Goal: Task Accomplishment & Management: Complete application form

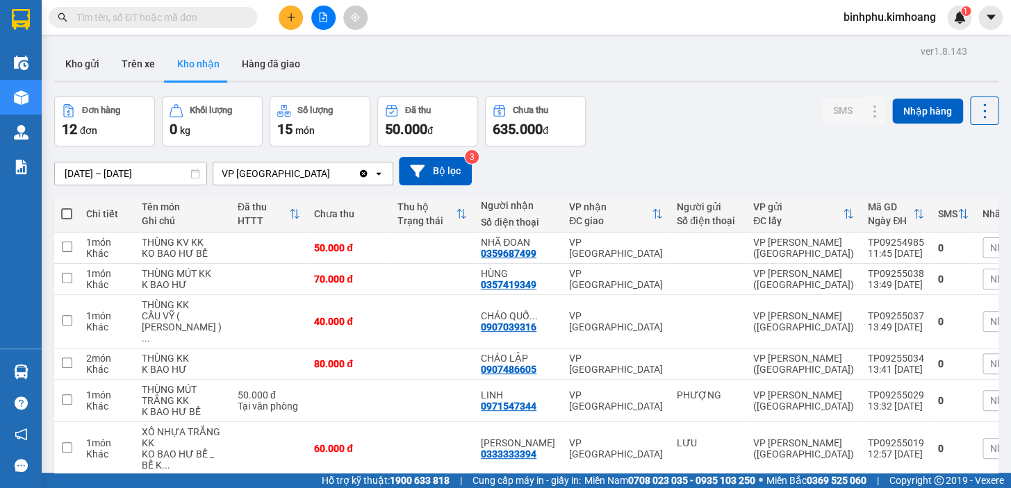
click at [171, 22] on input "text" at bounding box center [158, 17] width 164 height 15
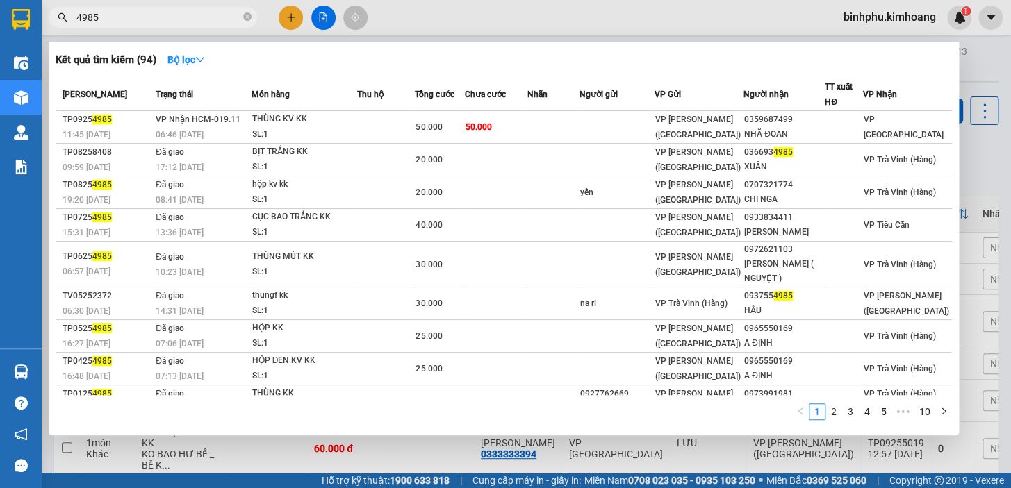
type input "4985"
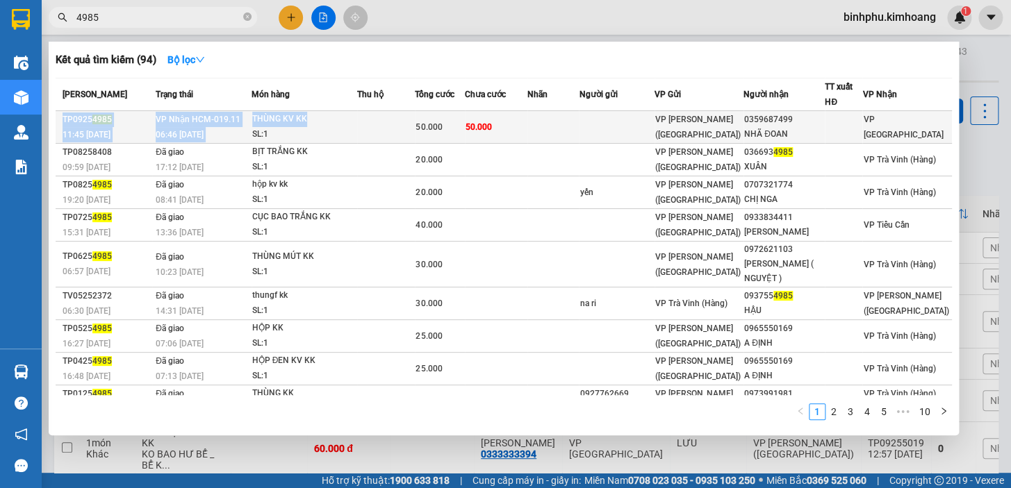
drag, startPoint x: 317, startPoint y: 110, endPoint x: 316, endPoint y: 124, distance: 13.2
click at [316, 124] on table "[PERSON_NAME] thái Món hàng Thu hộ Tổng cước Chưa cước Nhãn Người gửi VP Gửi Ng…" at bounding box center [504, 264] width 896 height 373
click at [316, 124] on div "THÙNG KV KK" at bounding box center [304, 119] width 104 height 15
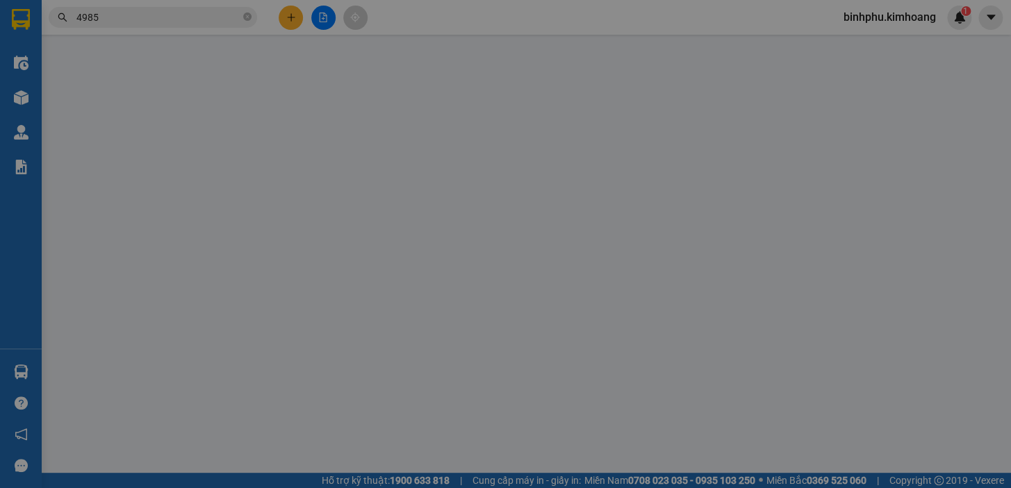
type input "0359687499"
type input "NHÃ ĐOAN"
type input "50.000"
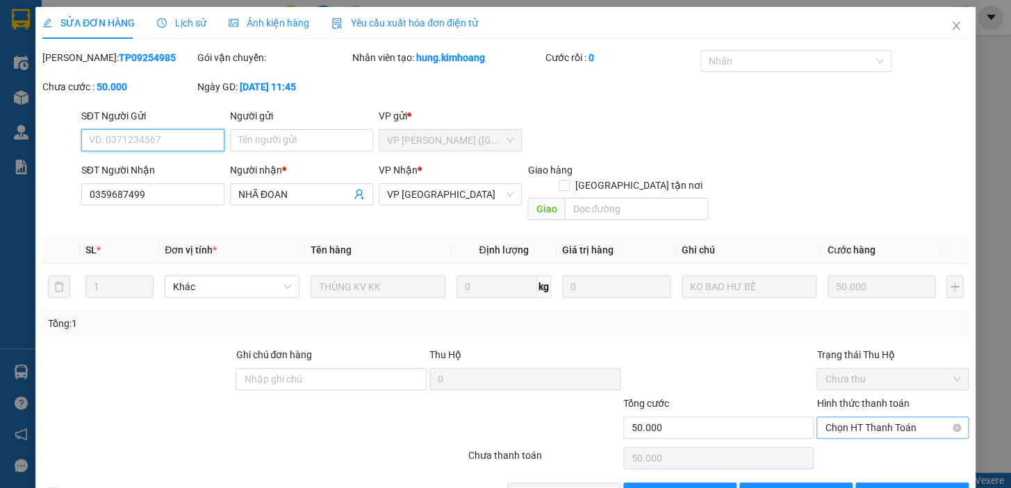
click at [871, 418] on span "Chọn HT Thanh Toán" at bounding box center [892, 428] width 135 height 21
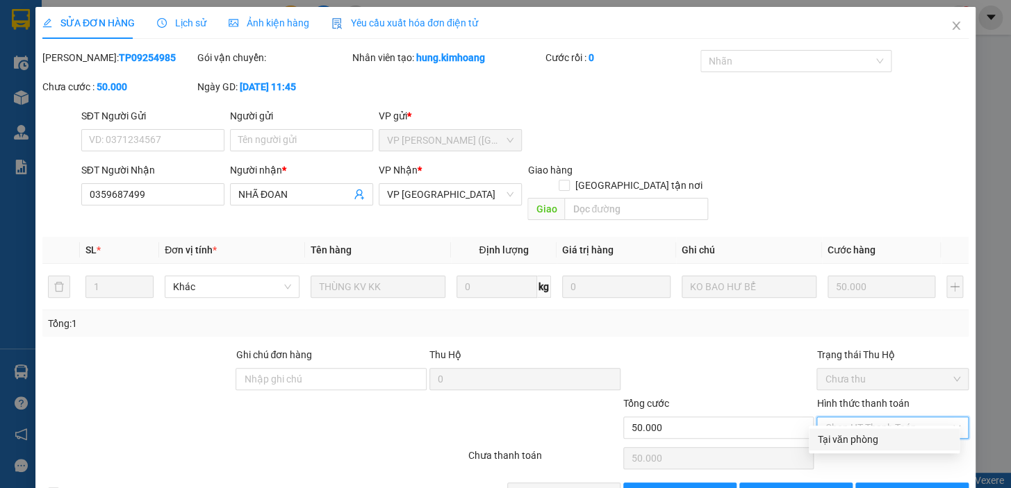
click at [861, 439] on div "Tại văn phòng" at bounding box center [884, 439] width 134 height 15
type input "0"
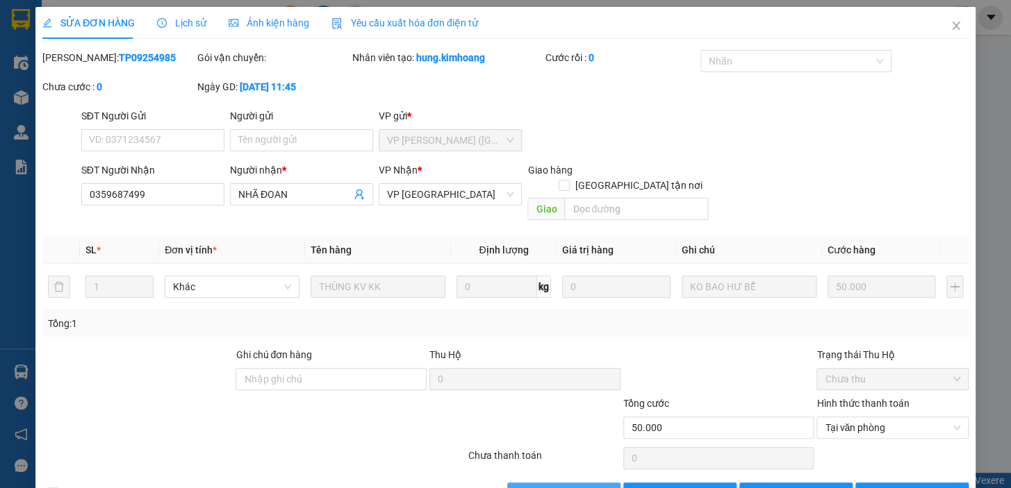
click at [559, 486] on span "[PERSON_NAME] và Giao hàng" at bounding box center [600, 493] width 133 height 15
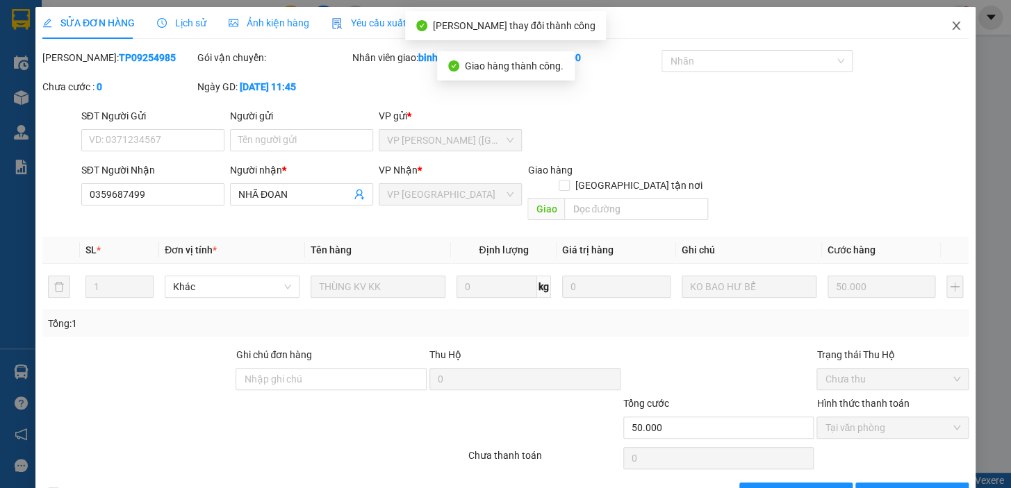
click at [950, 22] on icon "close" at bounding box center [955, 25] width 11 height 11
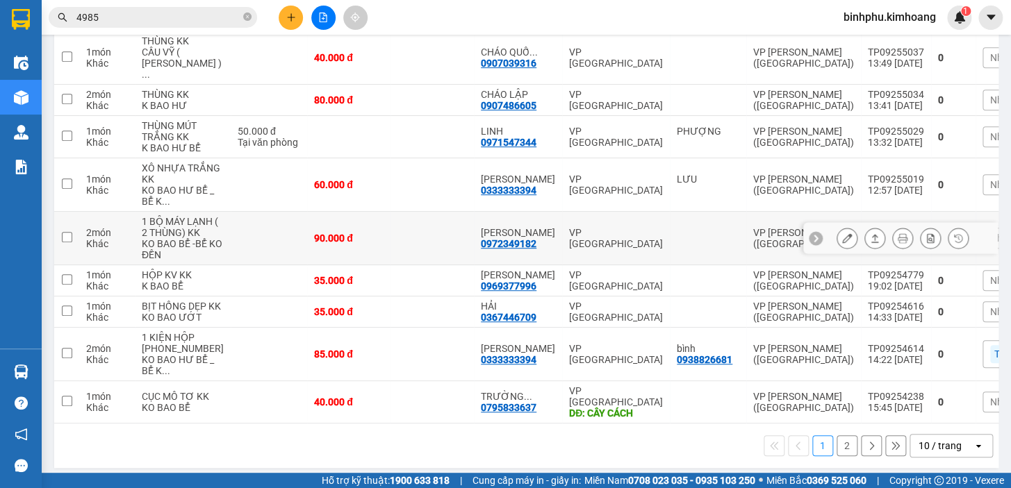
scroll to position [252, 0]
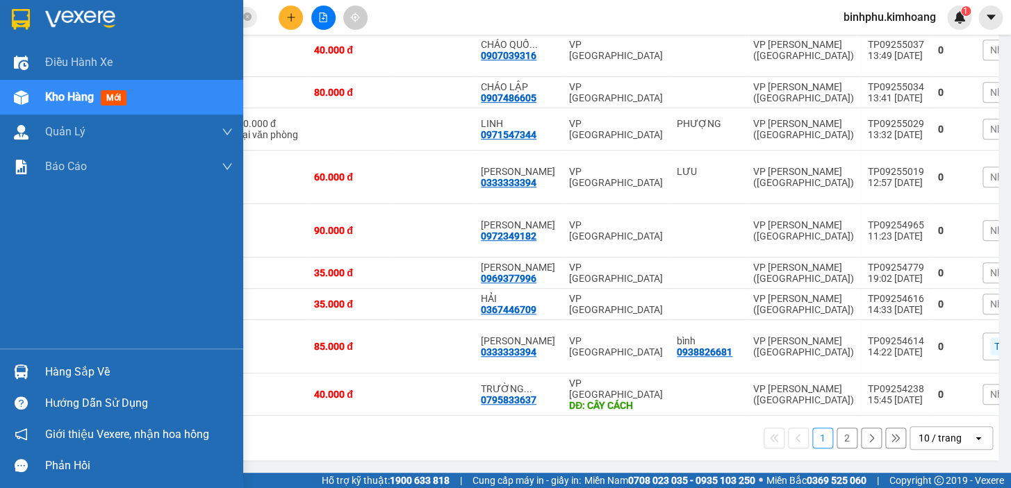
click at [20, 365] on img at bounding box center [21, 372] width 15 height 15
click at [12, 288] on div "Điều hành xe Kho hàng mới Quản [PERSON_NAME] lý chuyến Quản lý khách hàng mới B…" at bounding box center [121, 244] width 243 height 488
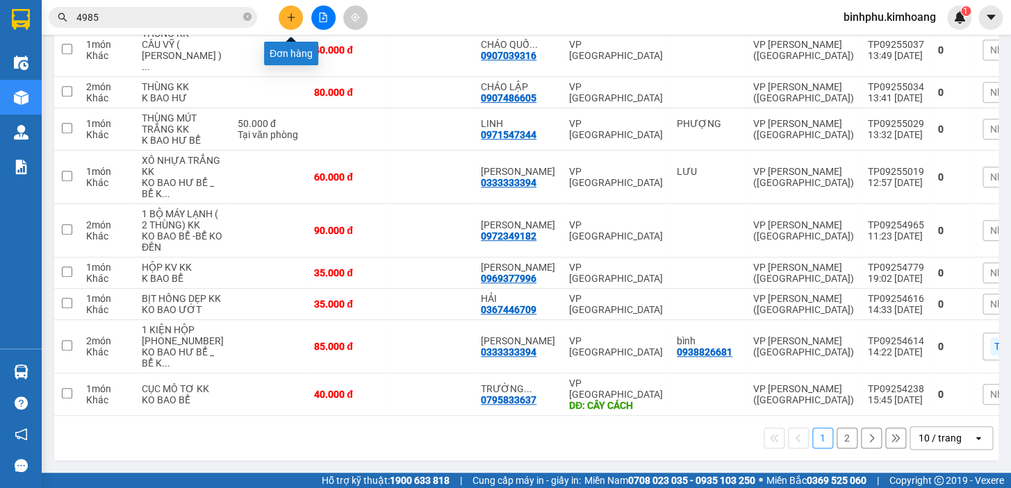
click at [295, 16] on icon "plus" at bounding box center [291, 18] width 10 height 10
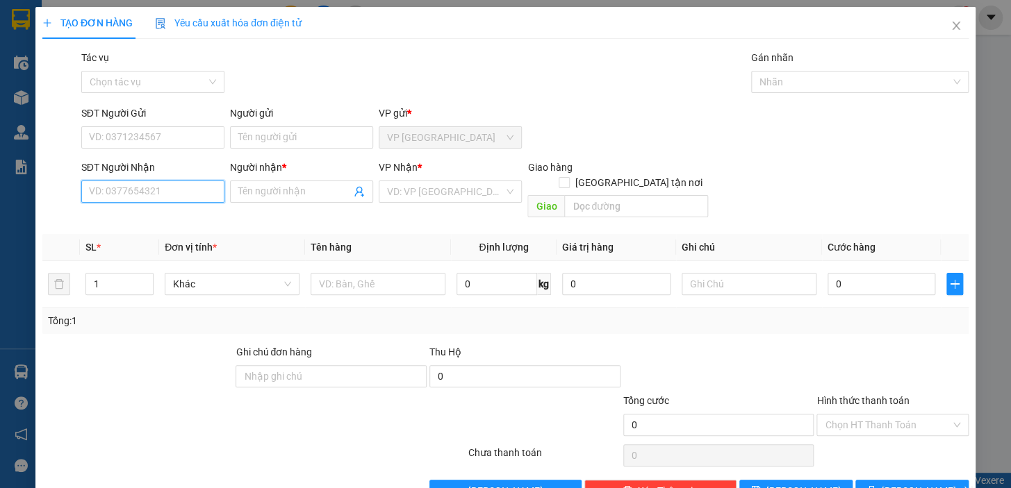
click at [156, 190] on input "SĐT Người Nhận" at bounding box center [152, 192] width 143 height 22
type input "0906256720"
click at [261, 199] on input "Người nhận *" at bounding box center [294, 191] width 113 height 15
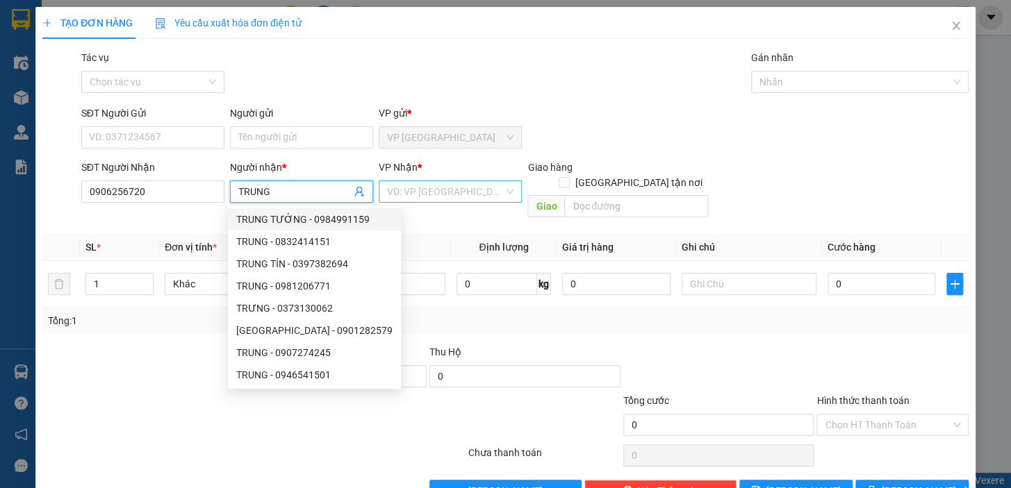
type input "TRUNG"
click at [398, 188] on input "search" at bounding box center [445, 191] width 117 height 21
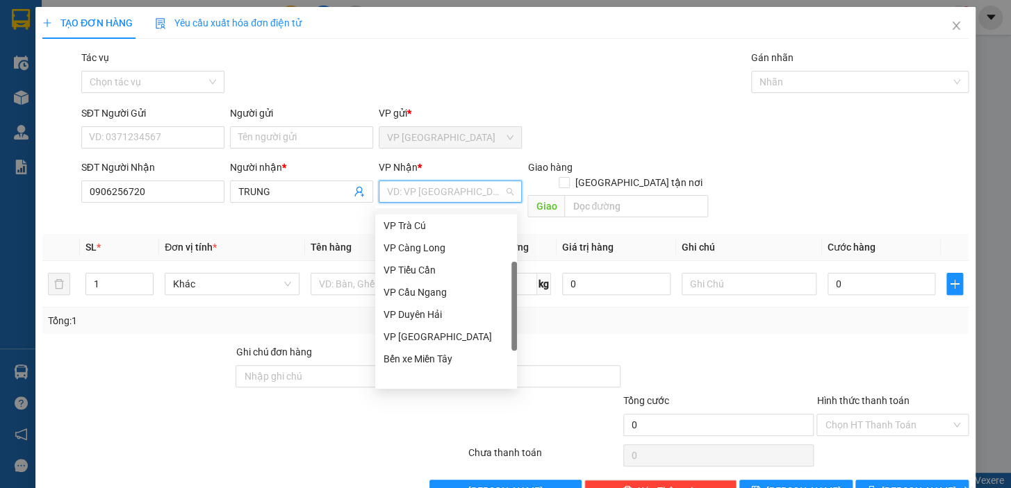
scroll to position [111, 0]
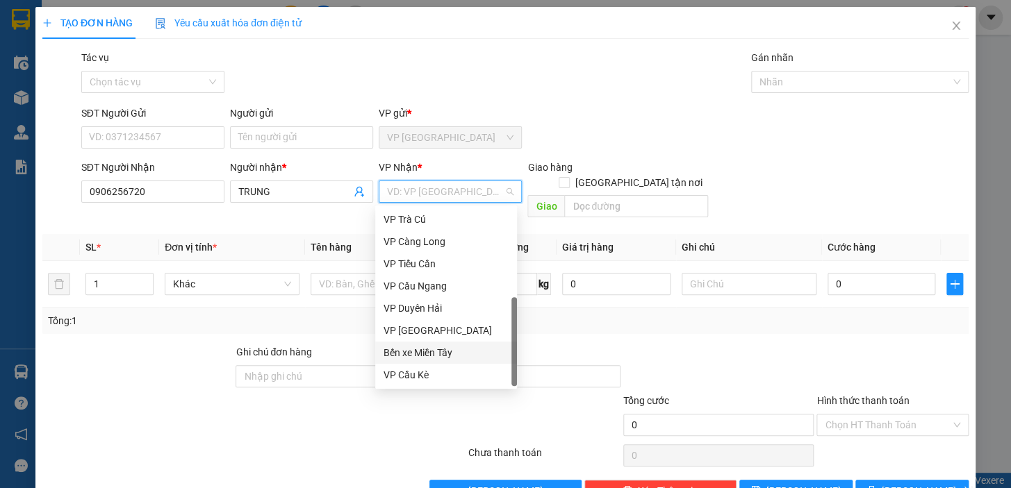
click at [420, 346] on div "Bến xe Miền Tây" at bounding box center [445, 352] width 125 height 15
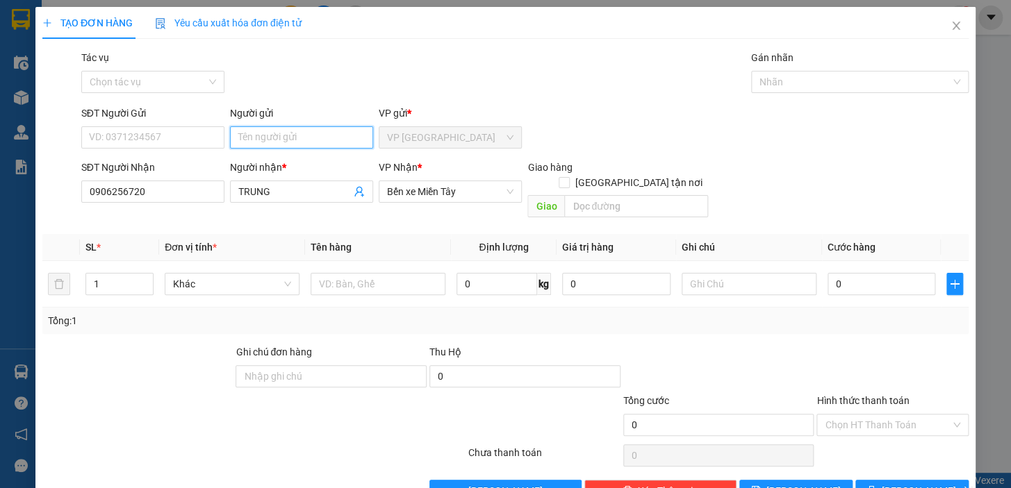
click at [315, 139] on input "Người gửi" at bounding box center [301, 137] width 143 height 22
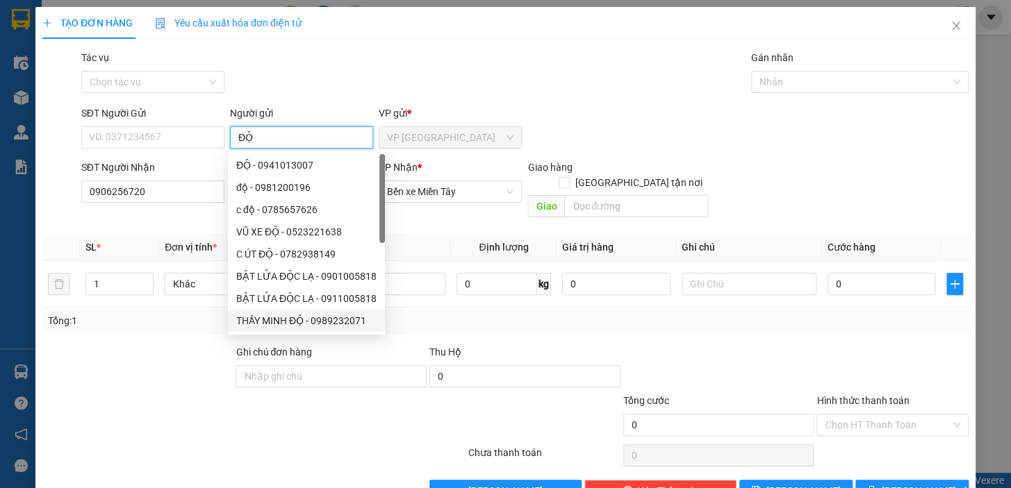
type input "ĐỘ"
click at [146, 345] on div at bounding box center [138, 369] width 194 height 49
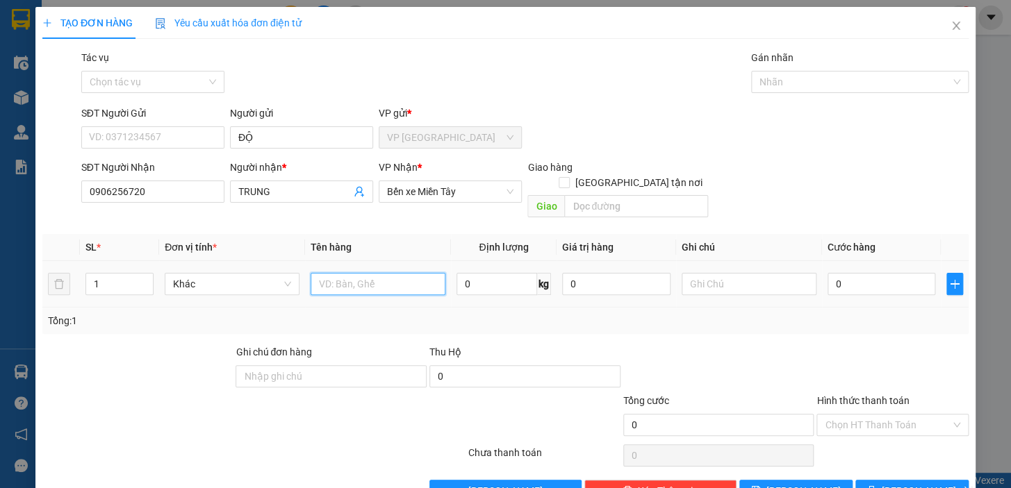
click at [345, 273] on input "text" at bounding box center [378, 284] width 135 height 22
type input "1 THÙNG GIẤY KK"
click at [827, 273] on input "0" at bounding box center [881, 284] width 108 height 22
type input "4"
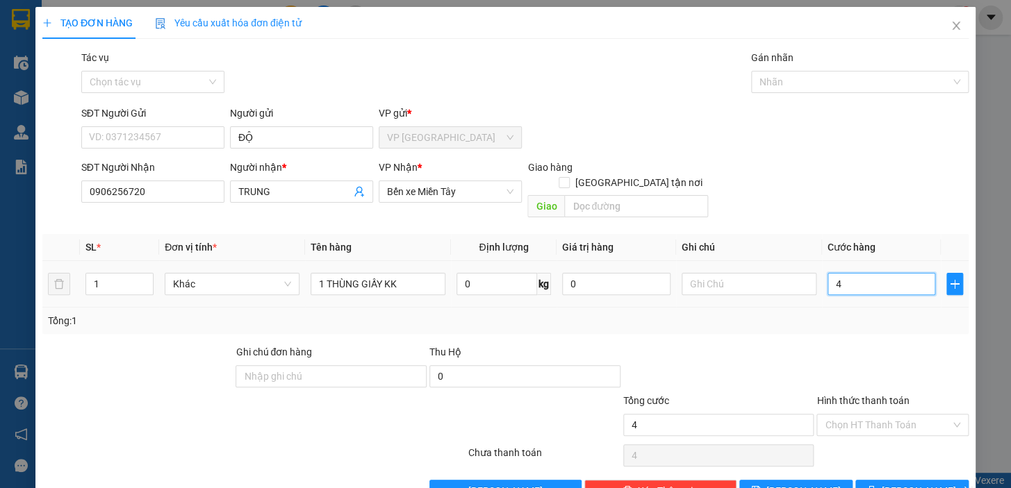
type input "4"
type input "40"
type input "400"
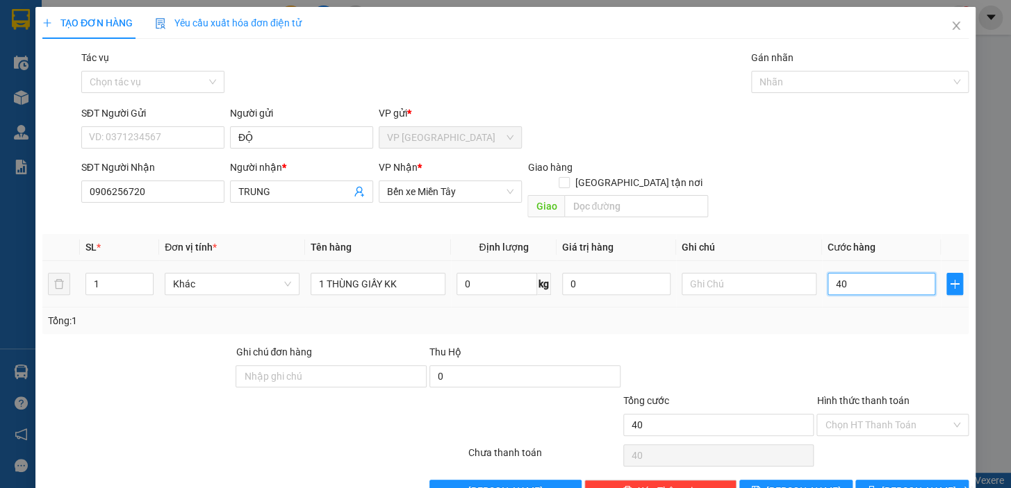
type input "400"
type input "4.000"
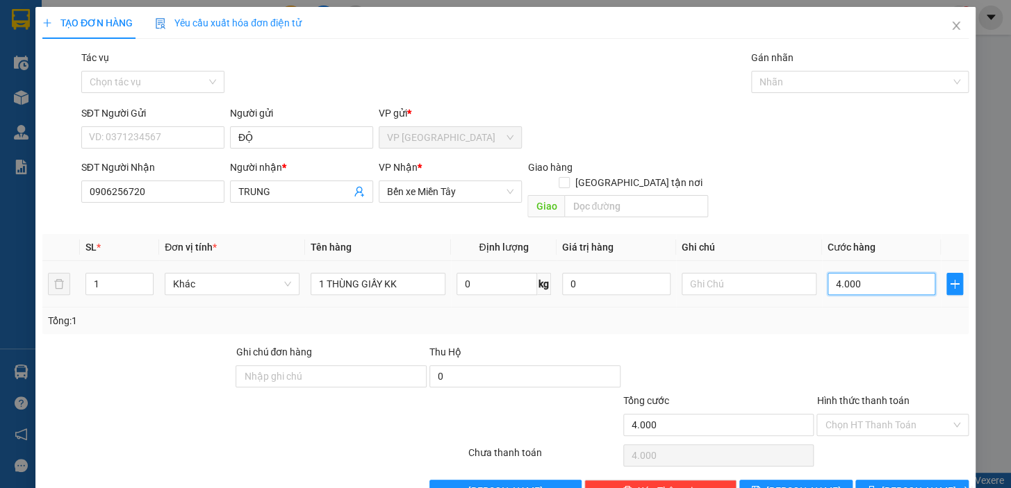
type input "40.000"
click at [890, 462] on div "Transit Pickup Surcharge Ids Transit Deliver Surcharge Ids Transit Deliver Surc…" at bounding box center [505, 276] width 926 height 452
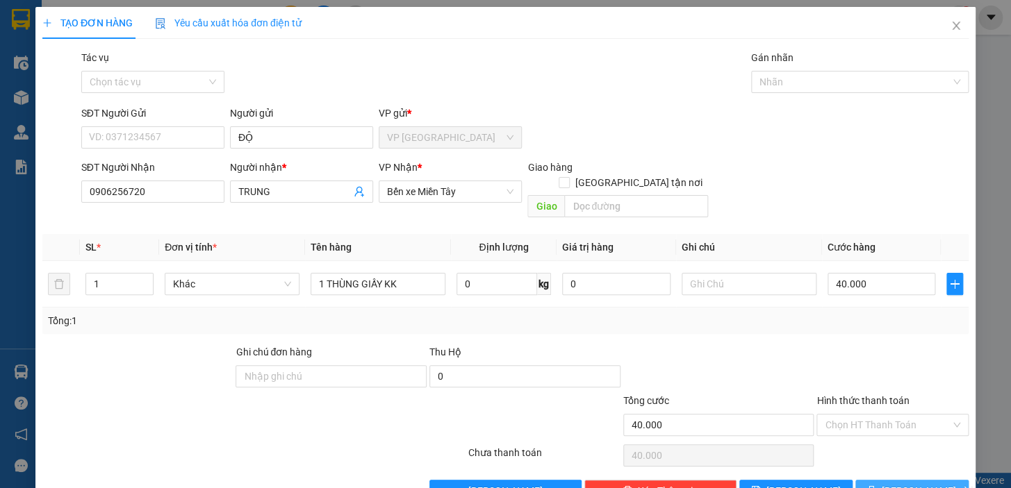
click at [894, 484] on span "[PERSON_NAME] và In" at bounding box center [930, 491] width 97 height 15
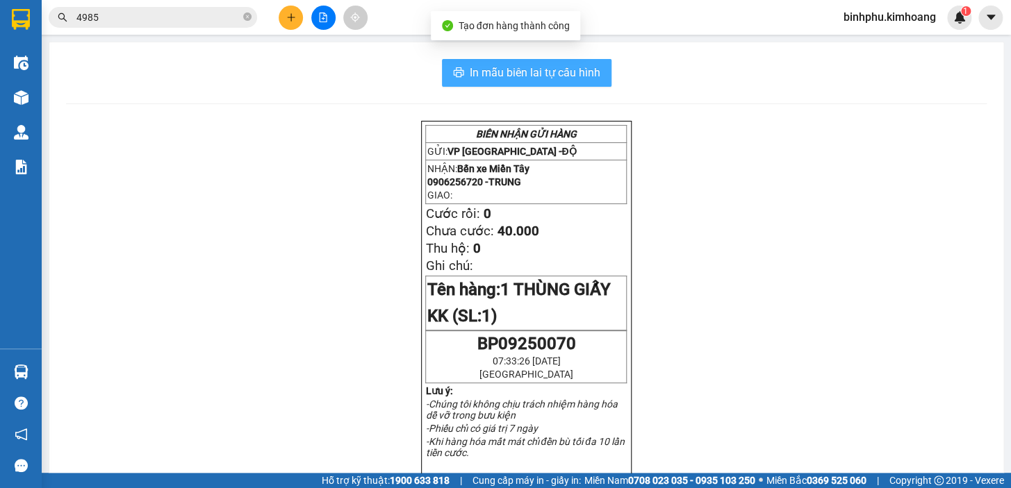
click at [559, 76] on span "In mẫu biên lai tự cấu hình" at bounding box center [535, 72] width 131 height 17
